Goal: Go to known website: Access a specific website the user already knows

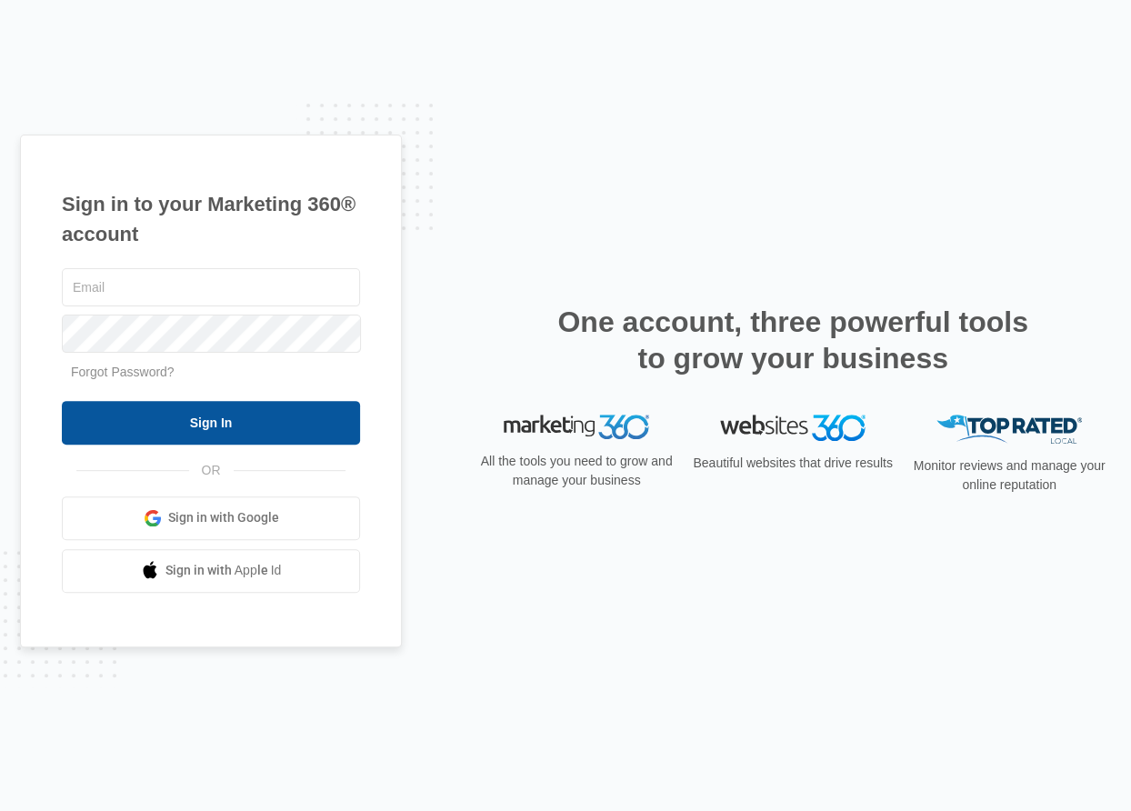
type input "[EMAIL_ADDRESS][DOMAIN_NAME]"
click at [245, 419] on input "Sign In" at bounding box center [211, 423] width 298 height 44
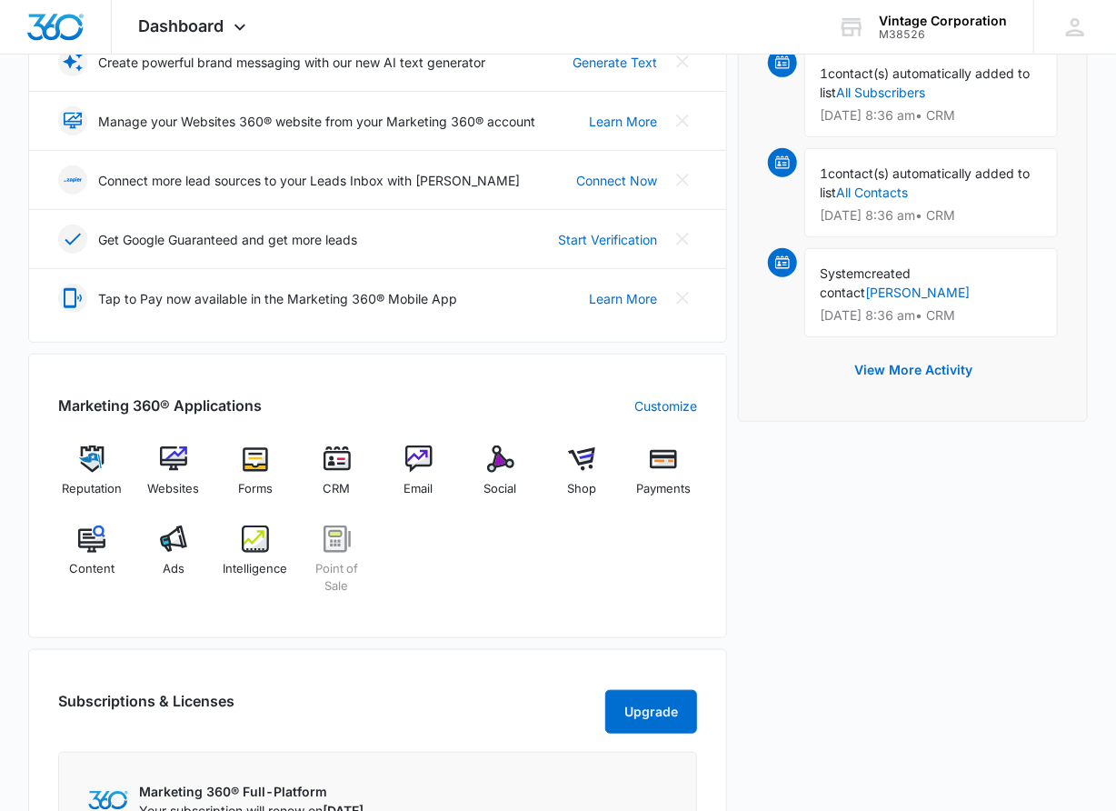
scroll to position [431, 0]
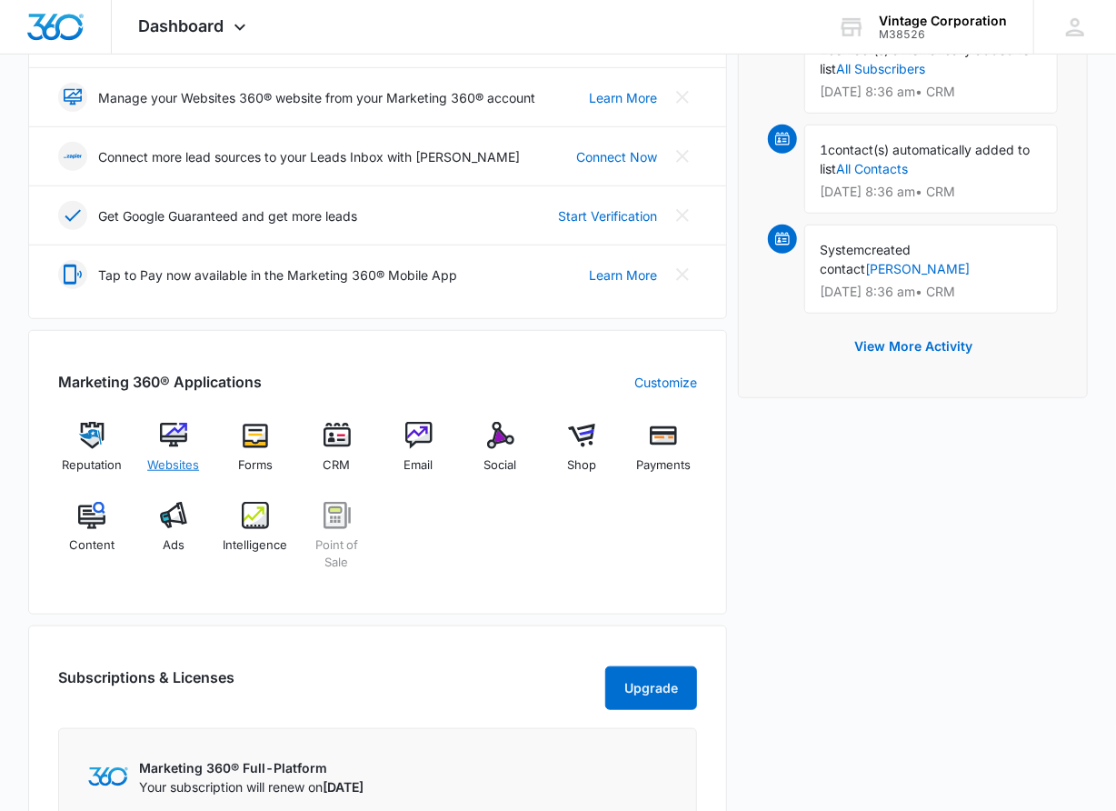
click at [192, 456] on span "Websites" at bounding box center [173, 465] width 52 height 18
